Goal: Transaction & Acquisition: Purchase product/service

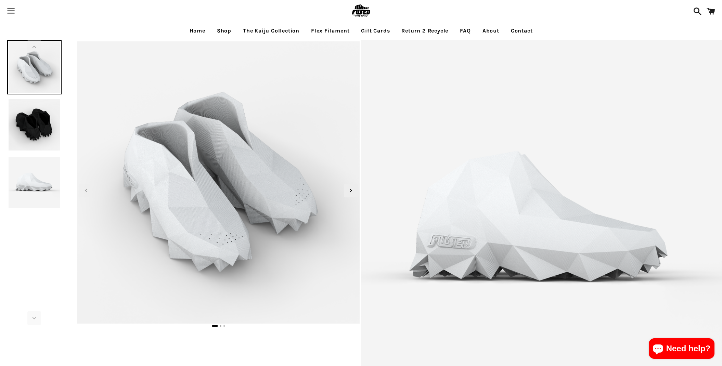
select select "**********"
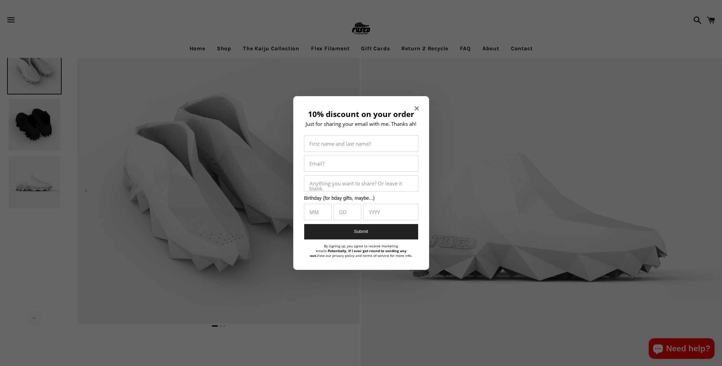
click at [421, 110] on div "10% discount on your order Just for sharing your email with me. Thanks ah! Firs…" at bounding box center [361, 183] width 136 height 174
click at [414, 110] on icon "Close modal" at bounding box center [416, 108] width 4 height 4
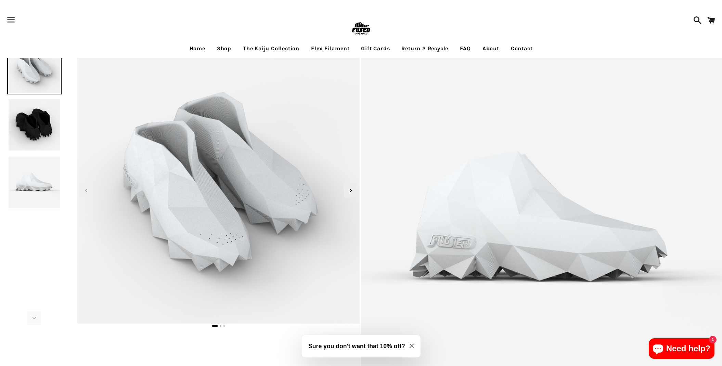
click at [40, 126] on img at bounding box center [34, 125] width 54 height 54
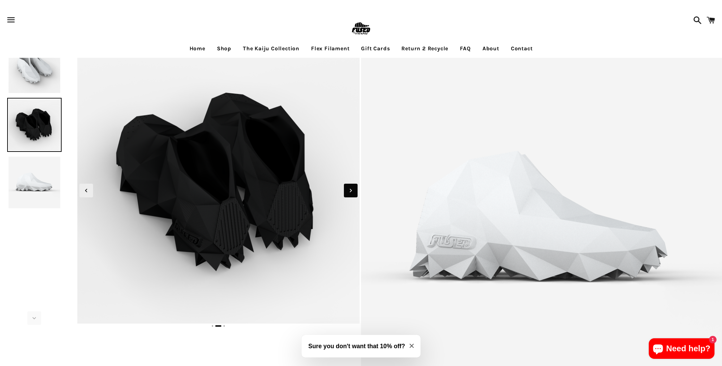
click at [352, 188] on icon "Next slide" at bounding box center [351, 191] width 8 height 8
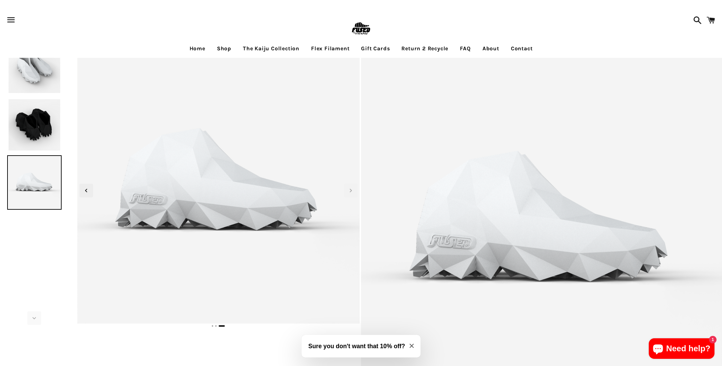
click at [224, 48] on link "Shop" at bounding box center [224, 48] width 25 height 17
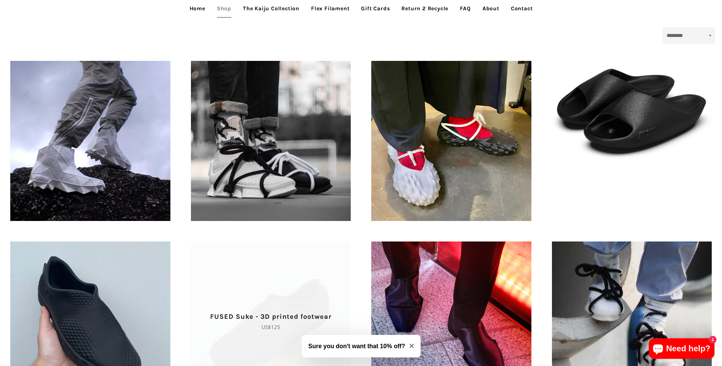
scroll to position [171, 0]
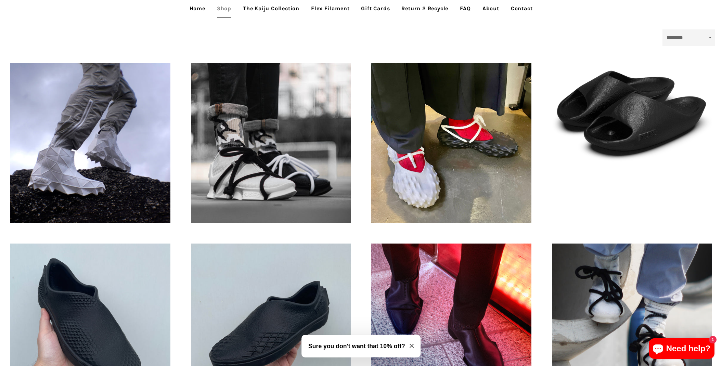
click at [271, 11] on link "The Kaiju Collection" at bounding box center [271, 8] width 67 height 17
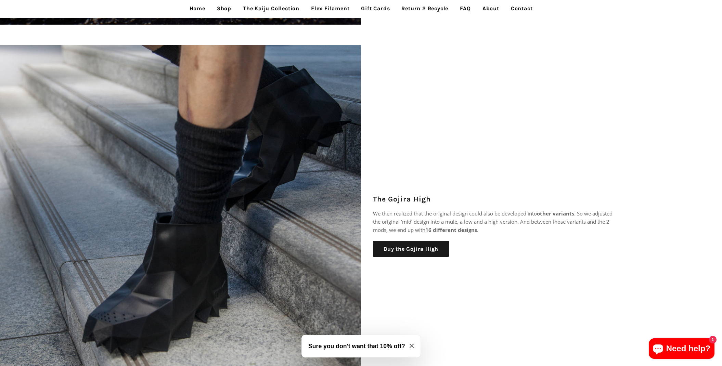
scroll to position [547, 0]
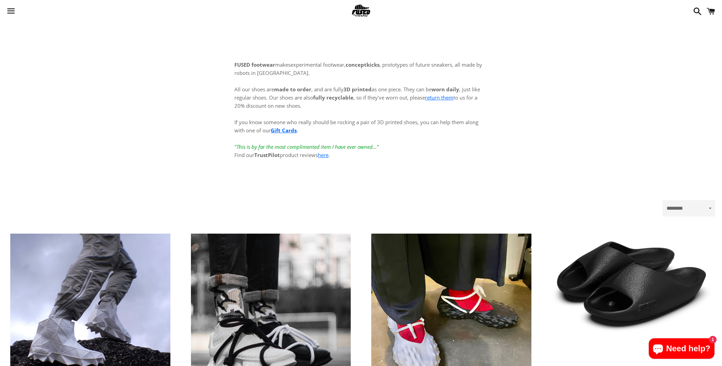
scroll to position [171, 0]
